Goal: Obtain resource: Download file/media

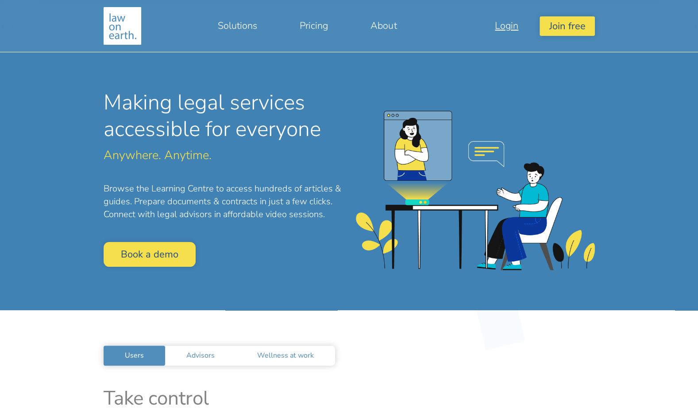
click at [503, 30] on link "Login" at bounding box center [507, 25] width 66 height 21
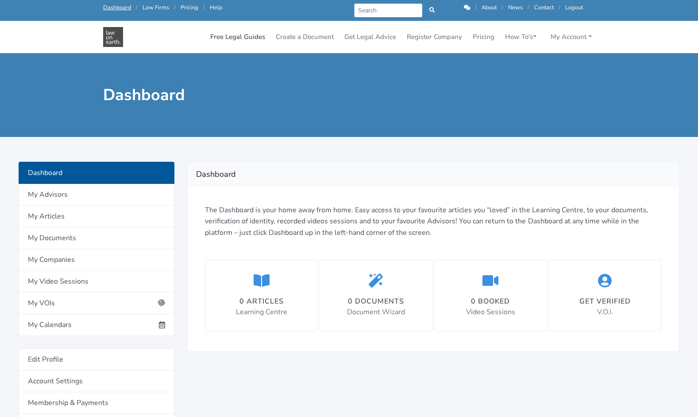
click at [244, 35] on link "Free Legal Guides" at bounding box center [238, 36] width 62 height 17
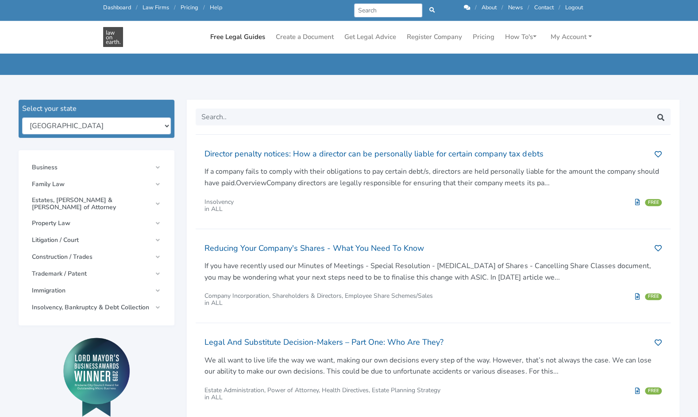
scroll to position [89, 0]
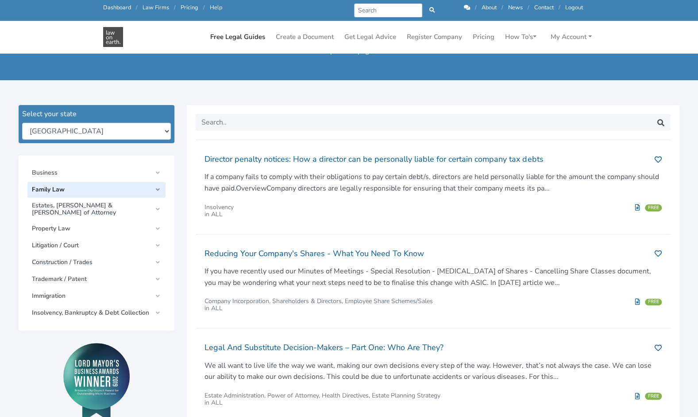
click at [160, 190] on link "Family Law" at bounding box center [96, 190] width 138 height 16
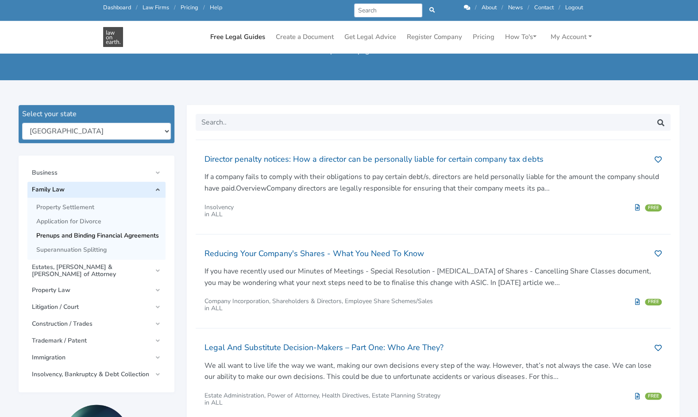
click at [111, 236] on span "Prenups and Binding Financial Agreements" at bounding box center [98, 235] width 125 height 7
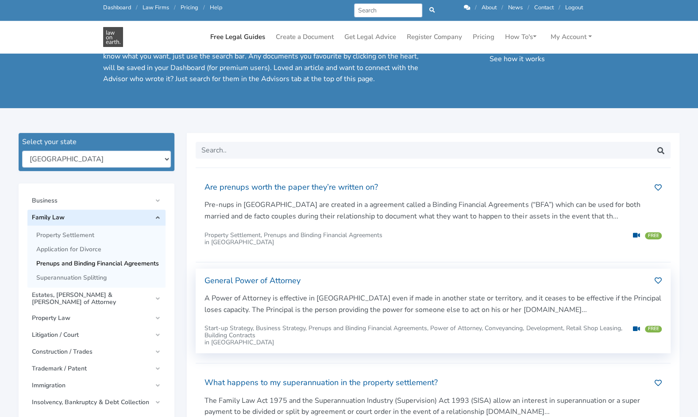
scroll to position [177, 0]
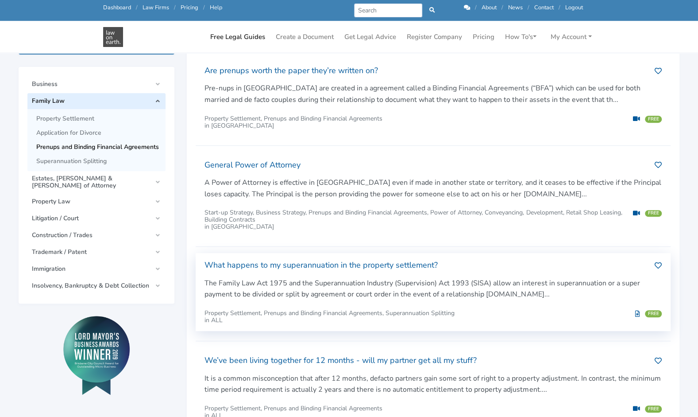
click at [365, 264] on h2 "What happens to my superannuation in the property settlement?" at bounding box center [426, 265] width 443 height 14
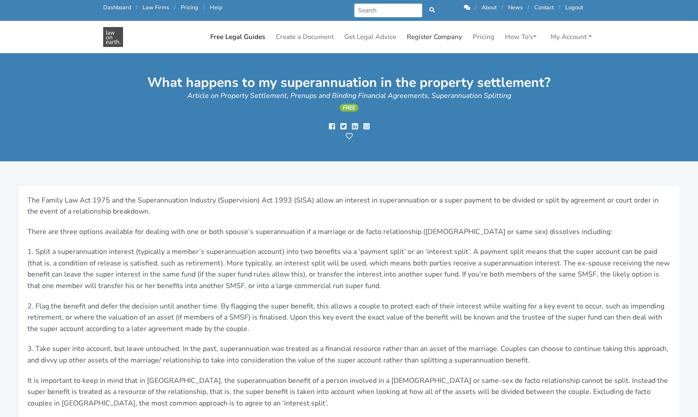
click at [440, 35] on link "Register Company" at bounding box center [434, 36] width 62 height 17
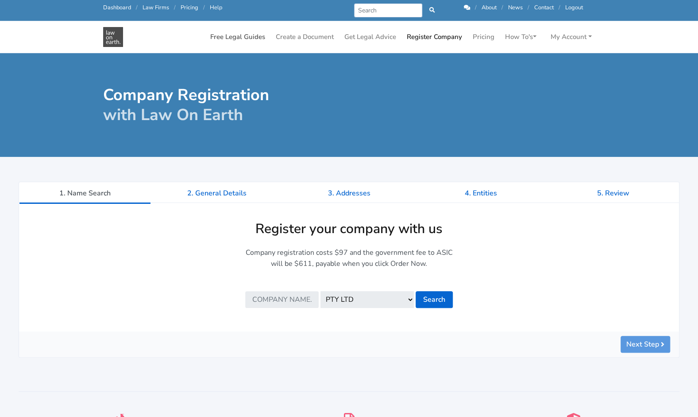
click at [250, 35] on link "Free Legal Guides" at bounding box center [238, 36] width 62 height 17
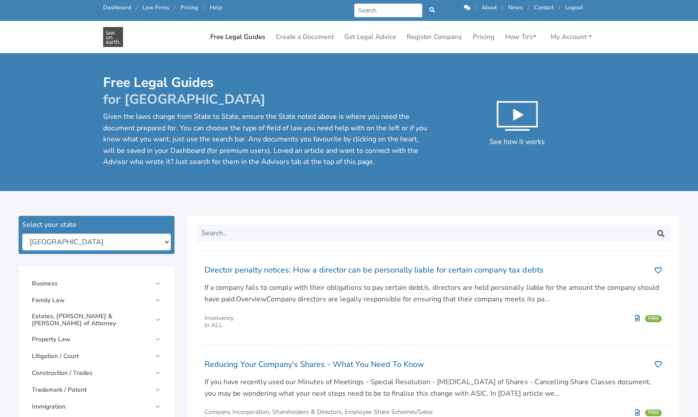
click at [121, 5] on link "Dashboard" at bounding box center [117, 8] width 28 height 8
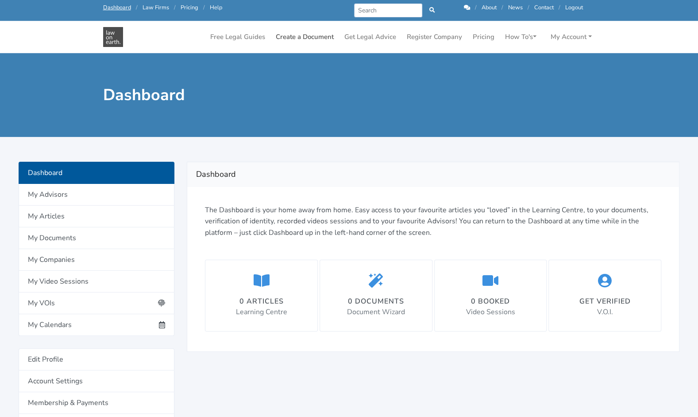
click at [317, 36] on link "Create a Document" at bounding box center [304, 36] width 65 height 17
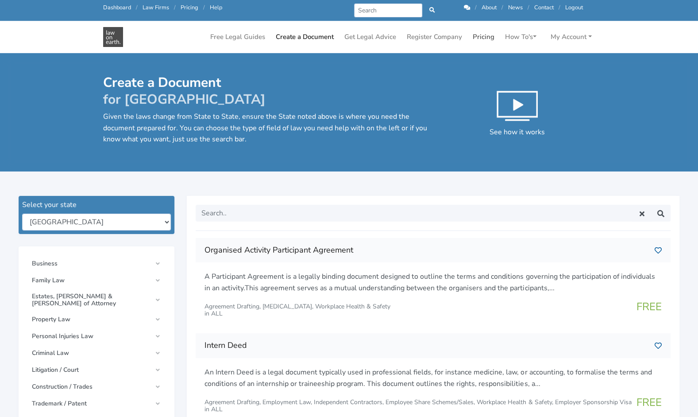
click at [484, 36] on link "Pricing" at bounding box center [483, 36] width 29 height 17
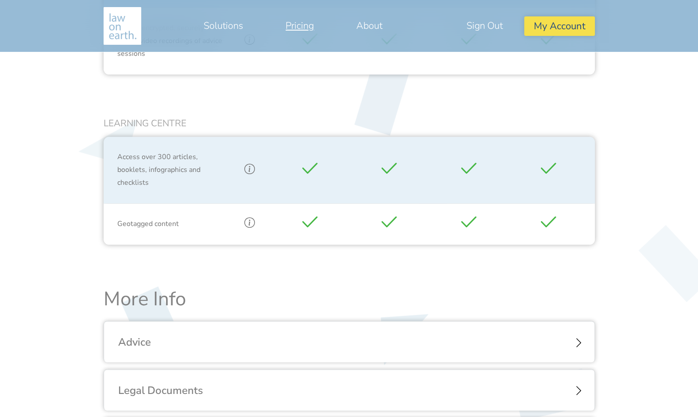
scroll to position [930, 0]
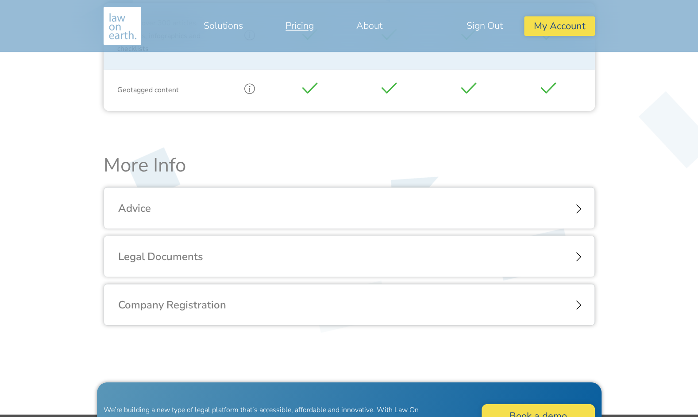
click at [576, 238] on div "Legal Documents" at bounding box center [349, 256] width 491 height 41
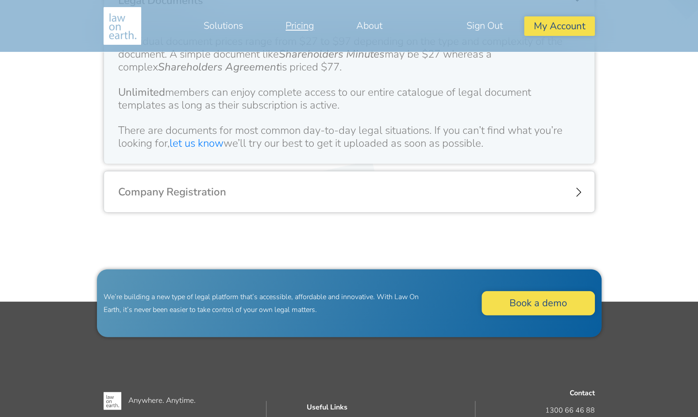
scroll to position [1204, 0]
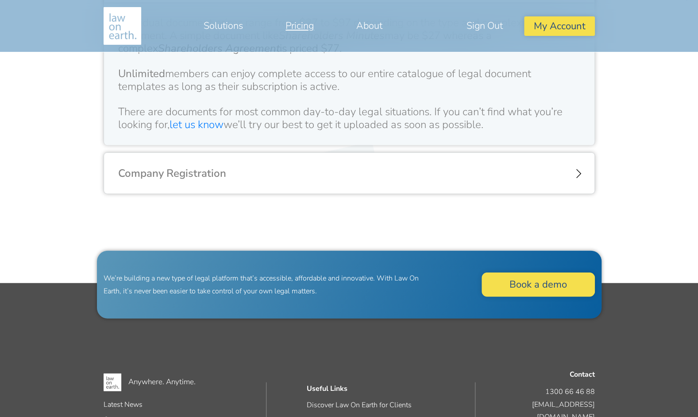
click at [473, 163] on div "Company Registration" at bounding box center [349, 173] width 491 height 41
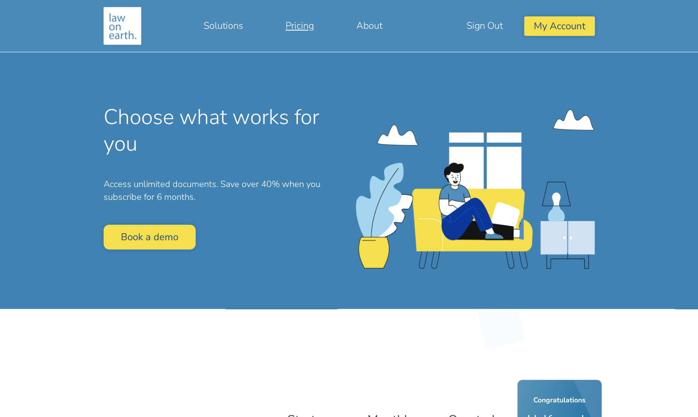
scroll to position [0, 0]
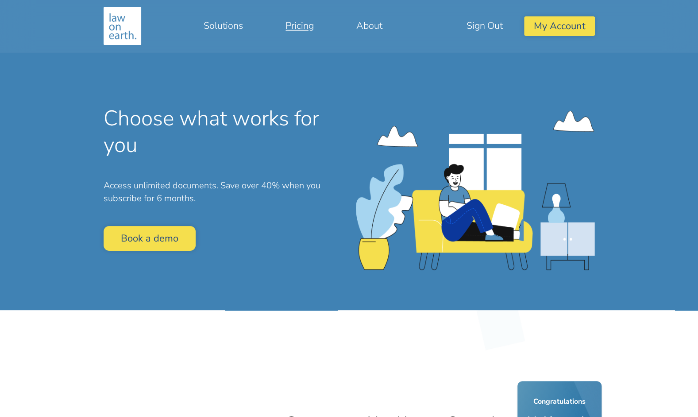
click at [116, 22] on img at bounding box center [123, 26] width 38 height 38
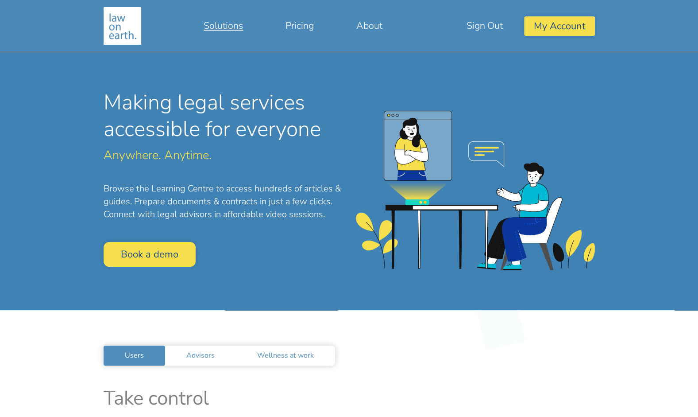
click at [222, 27] on link "Solutions" at bounding box center [223, 25] width 82 height 21
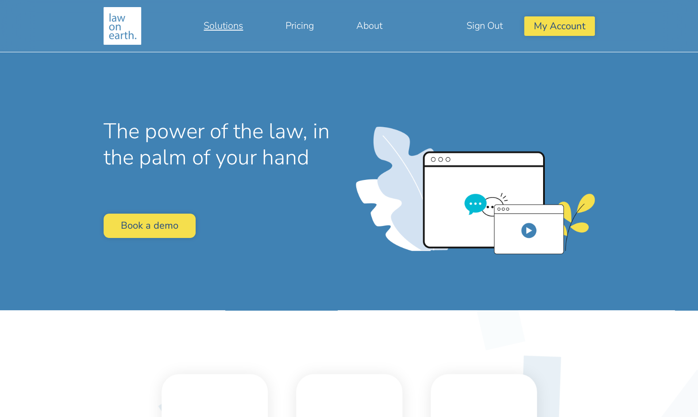
click at [118, 29] on img at bounding box center [123, 26] width 38 height 38
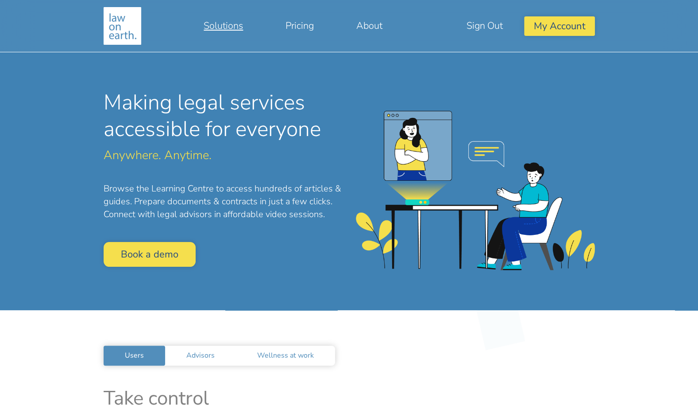
click at [227, 23] on link "Solutions" at bounding box center [223, 25] width 82 height 21
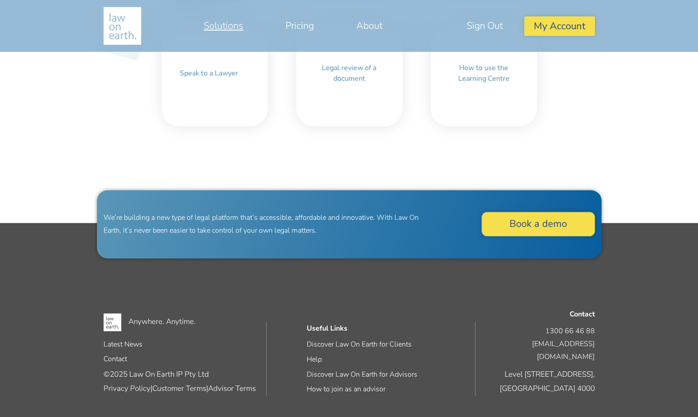
scroll to position [275, 0]
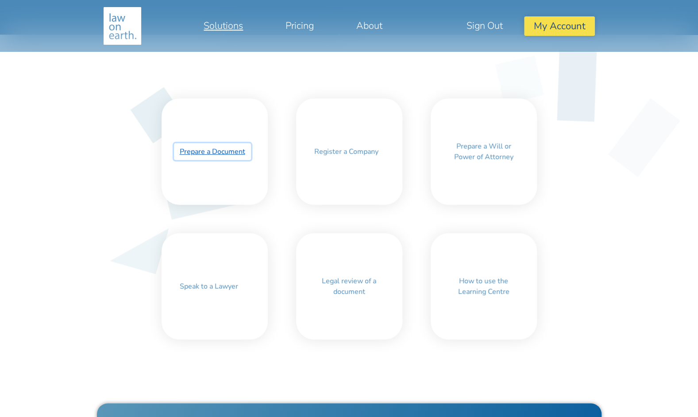
click at [209, 148] on link "Prepare a Document" at bounding box center [212, 151] width 77 height 17
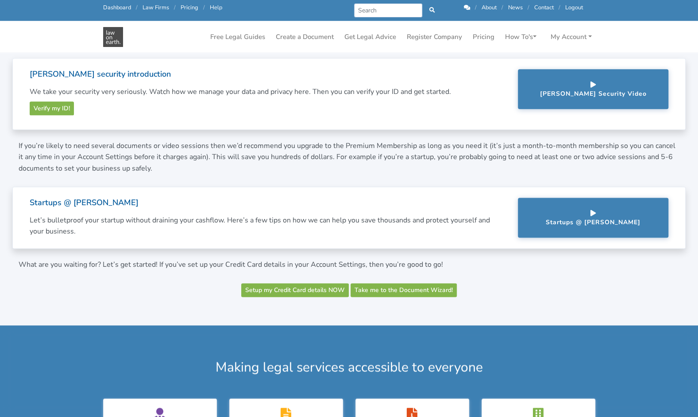
scroll to position [841, 0]
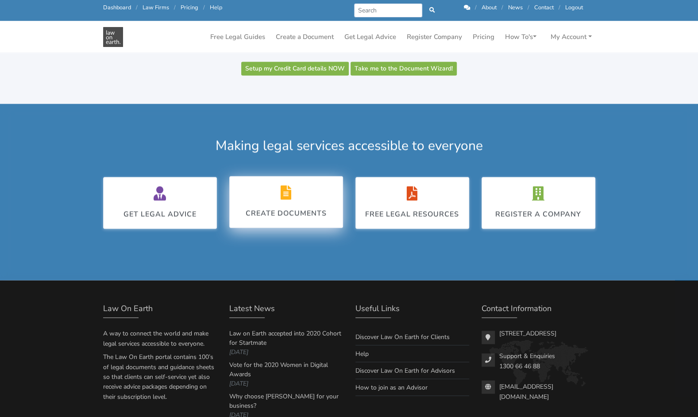
click at [286, 200] on div "Create Documents" at bounding box center [286, 201] width 81 height 33
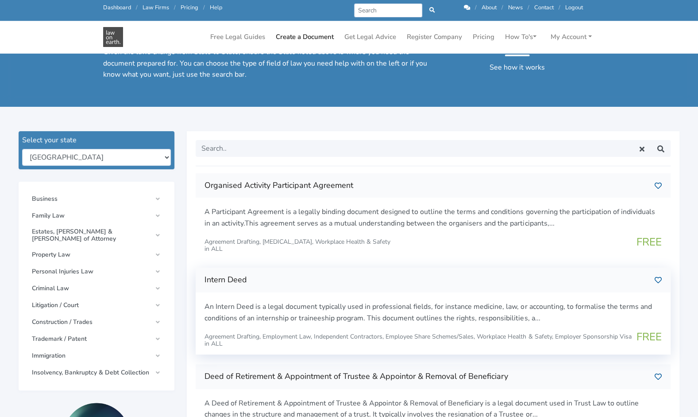
scroll to position [44, 0]
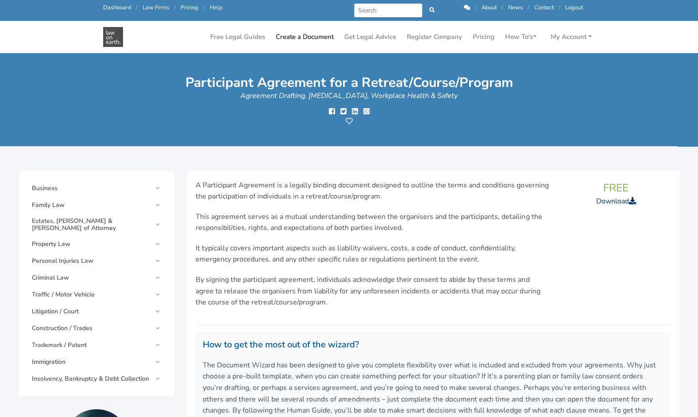
click at [624, 201] on link "Download" at bounding box center [616, 201] width 40 height 10
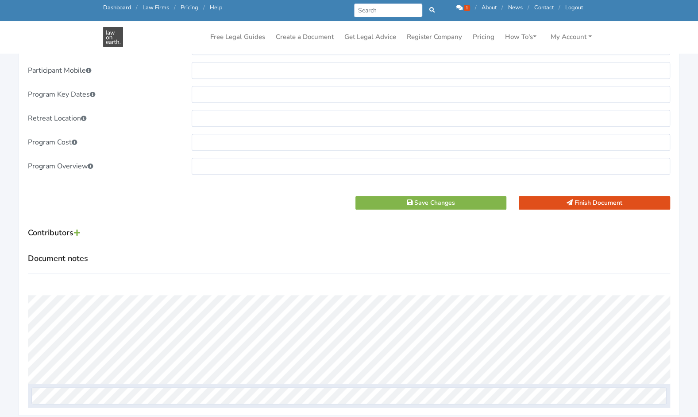
scroll to position [399, 0]
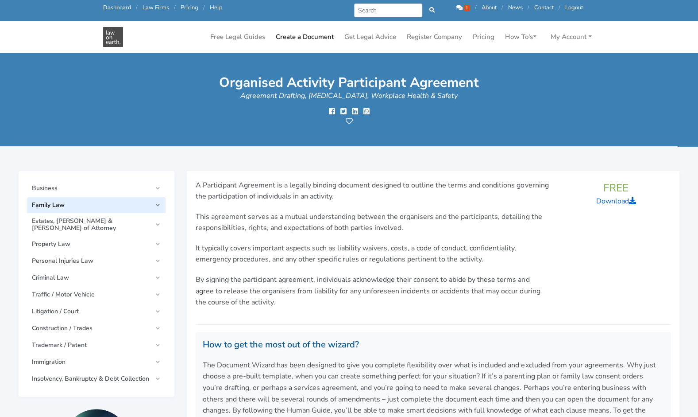
click at [160, 201] on link "Family Law" at bounding box center [96, 205] width 138 height 16
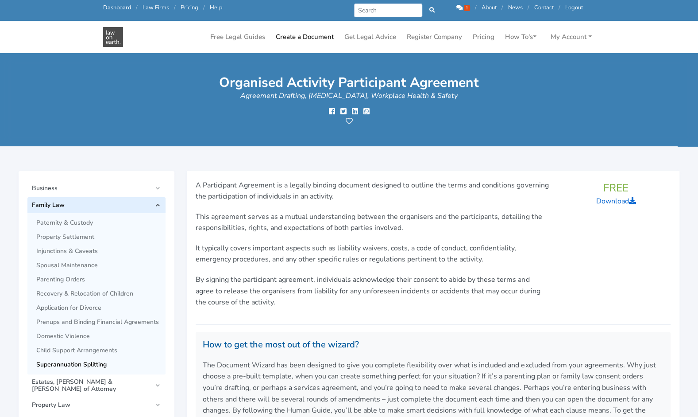
click at [70, 363] on span "Superannuation Splitting" at bounding box center [98, 364] width 125 height 7
click at [72, 362] on span "Superannuation Splitting" at bounding box center [98, 364] width 125 height 7
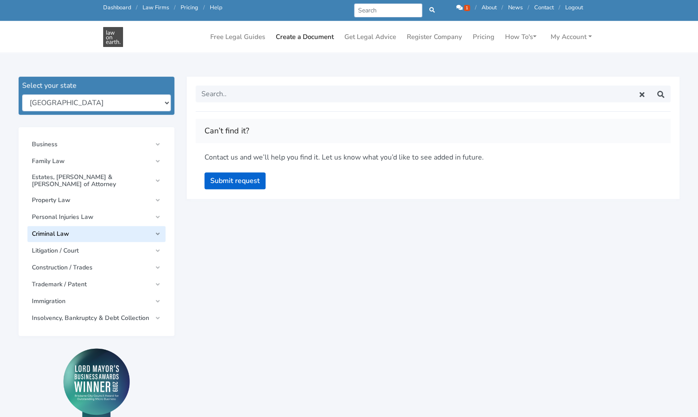
scroll to position [133, 0]
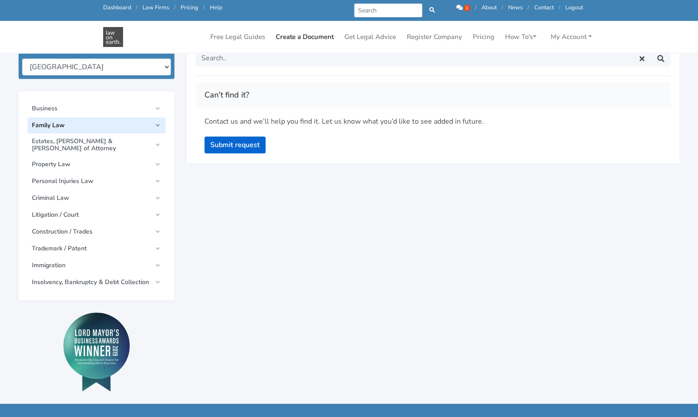
click at [161, 125] on link "Family Law" at bounding box center [96, 125] width 138 height 16
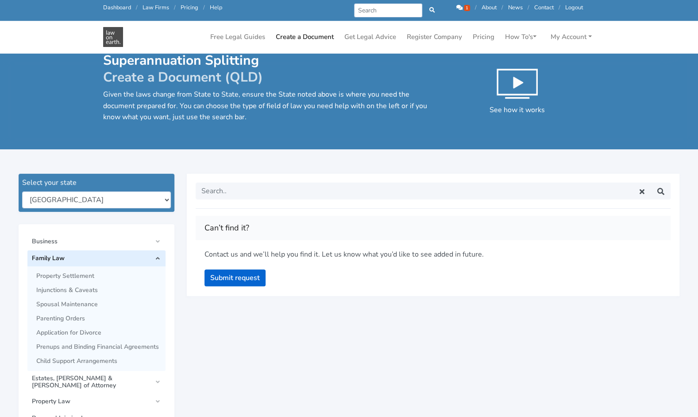
scroll to position [0, 0]
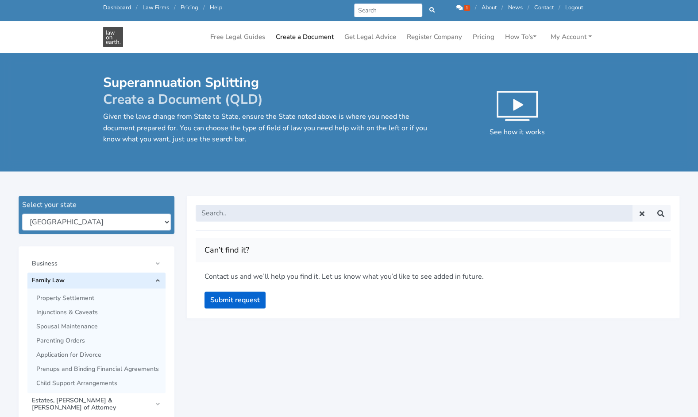
click at [586, 212] on input "text" at bounding box center [414, 213] width 437 height 17
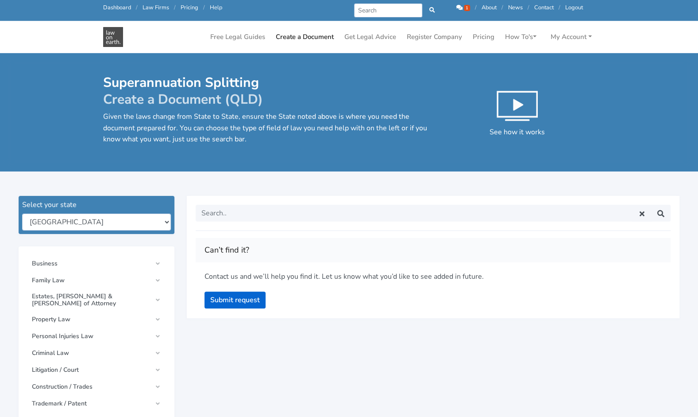
scroll to position [133, 0]
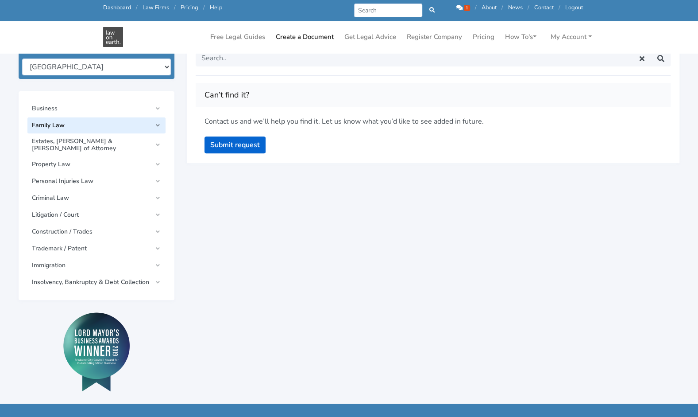
click at [156, 123] on link "Family Law" at bounding box center [96, 125] width 138 height 16
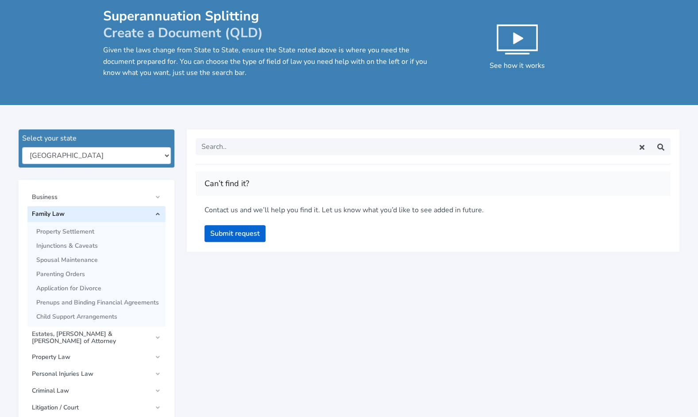
scroll to position [0, 0]
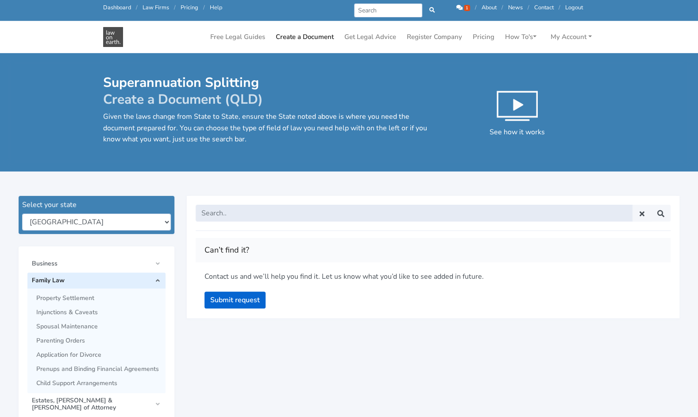
click at [456, 213] on input "text" at bounding box center [414, 213] width 437 height 17
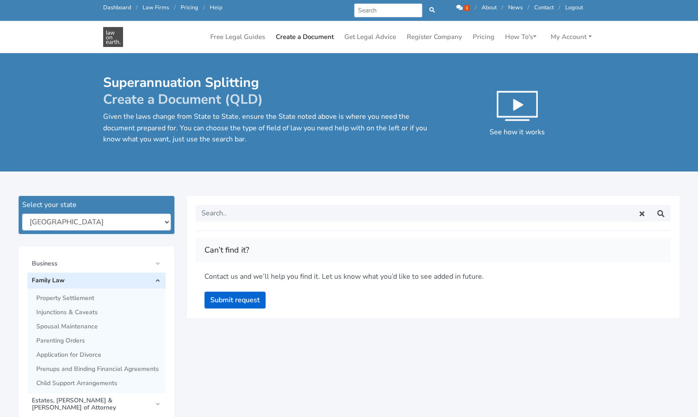
click at [464, 6] on span "1" at bounding box center [467, 8] width 6 height 6
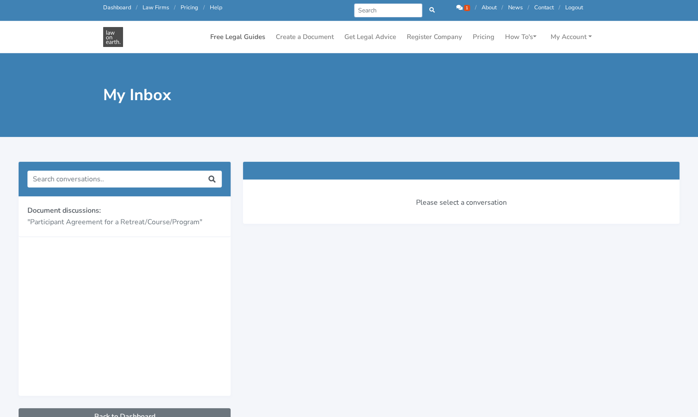
click at [243, 37] on link "Free Legal Guides" at bounding box center [238, 36] width 62 height 17
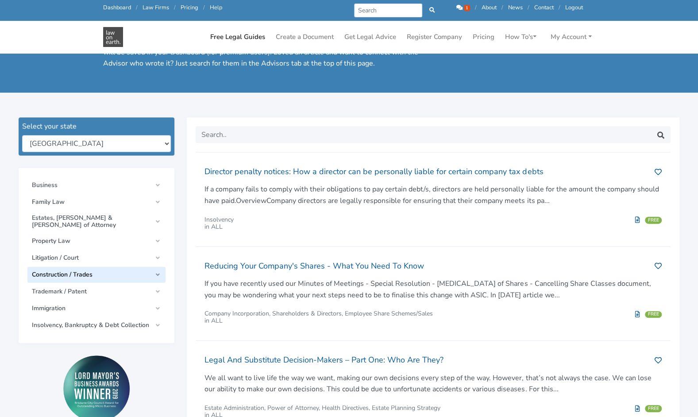
scroll to position [89, 0]
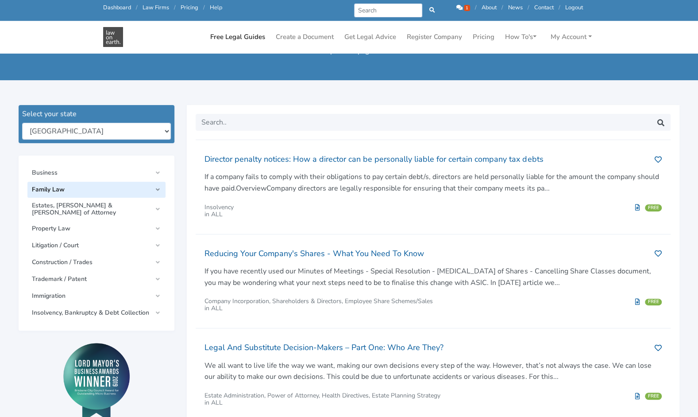
click at [158, 191] on link "Family Law" at bounding box center [96, 190] width 138 height 16
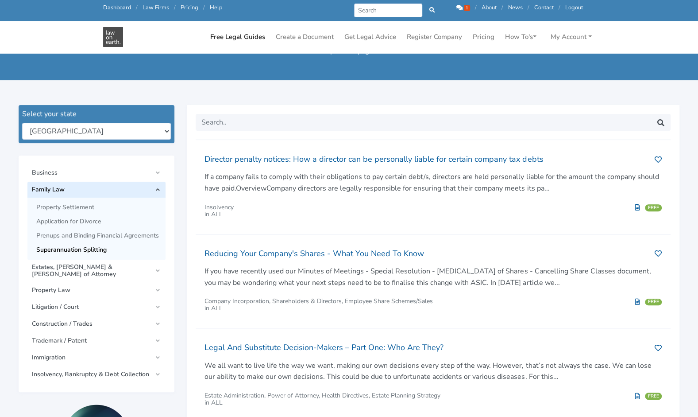
click at [101, 248] on span "Superannuation Splitting" at bounding box center [98, 249] width 125 height 7
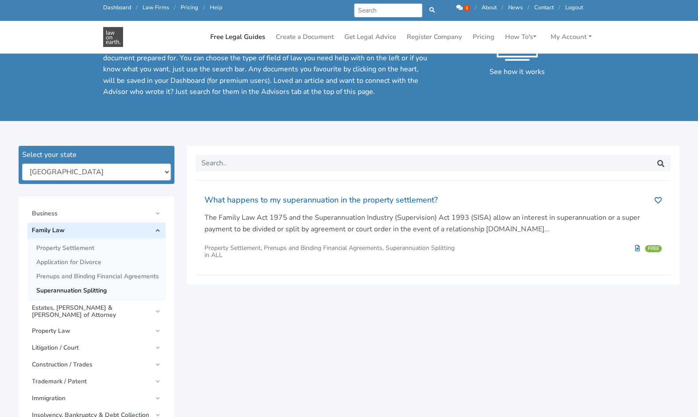
scroll to position [44, 0]
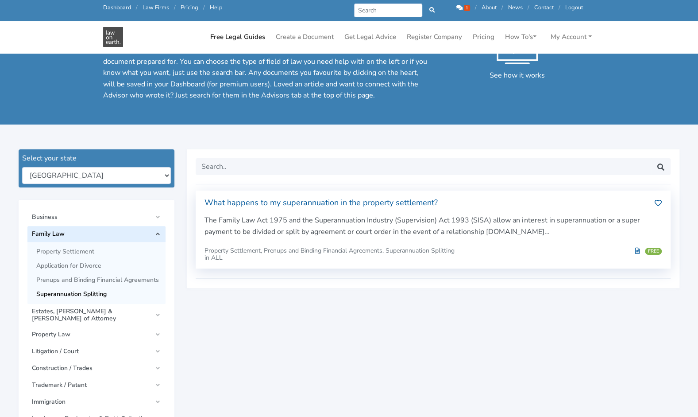
click at [320, 202] on h2 "What happens to my superannuation in the property settlement?" at bounding box center [426, 203] width 443 height 14
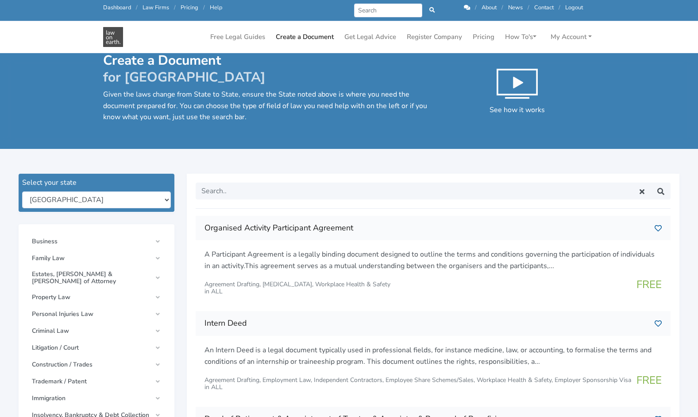
scroll to position [44, 0]
